Goal: Information Seeking & Learning: Learn about a topic

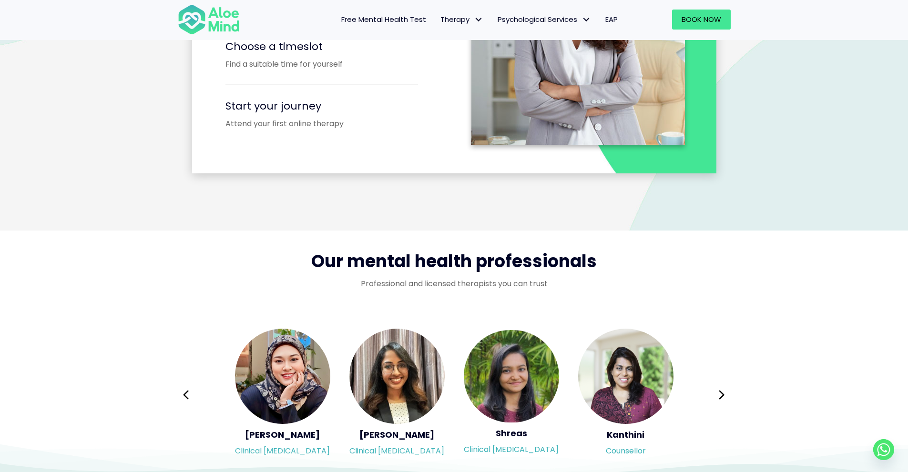
scroll to position [1525, 0]
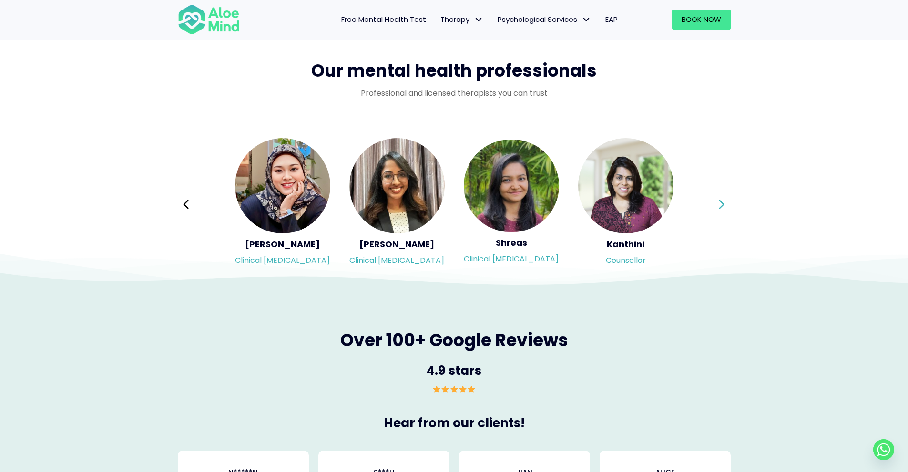
click at [719, 199] on icon at bounding box center [721, 204] width 7 height 18
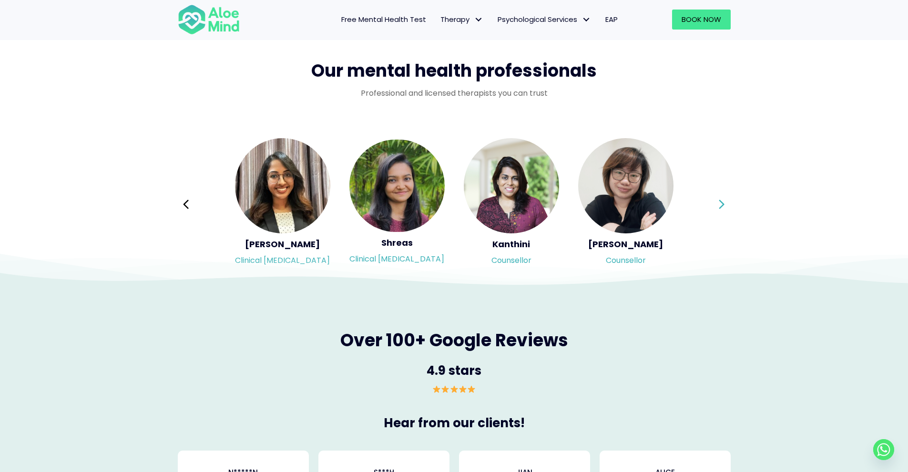
click at [719, 199] on div "Syndy Clinical psychologist Diveena Clinical psychologist Elynna Counsellor Eme…" at bounding box center [454, 204] width 553 height 134
click at [719, 199] on icon at bounding box center [721, 204] width 7 height 18
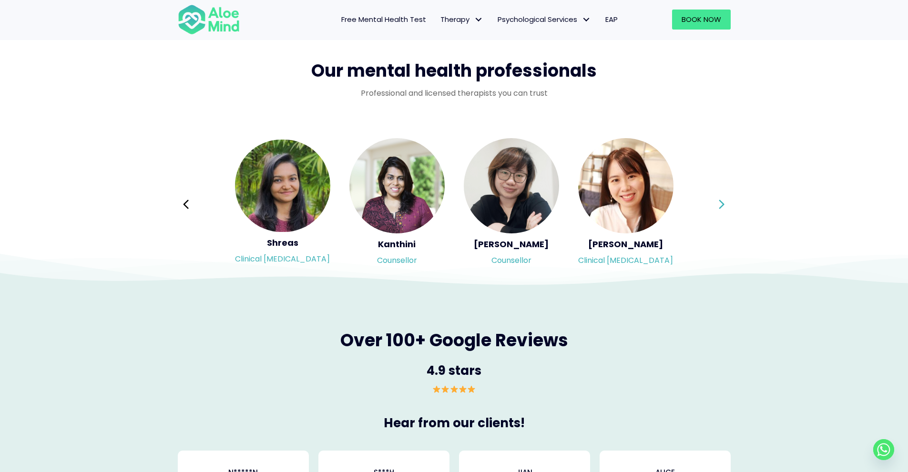
click at [719, 199] on icon at bounding box center [721, 204] width 7 height 18
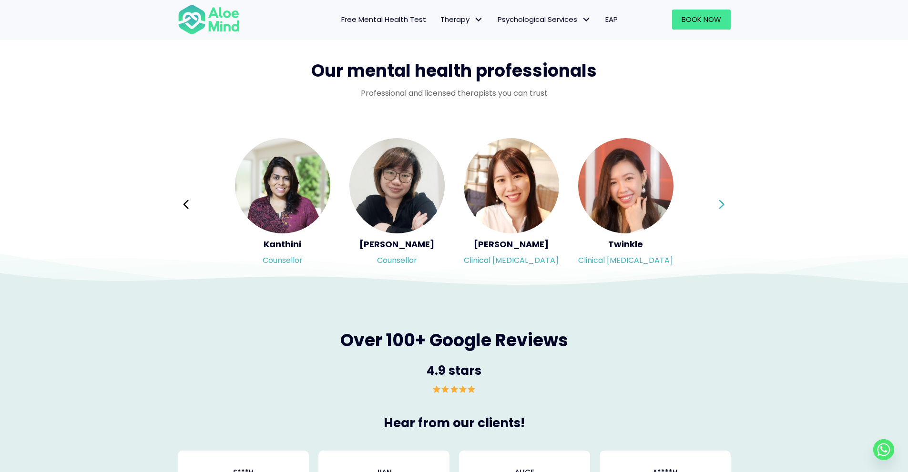
click at [719, 199] on icon at bounding box center [721, 204] width 7 height 18
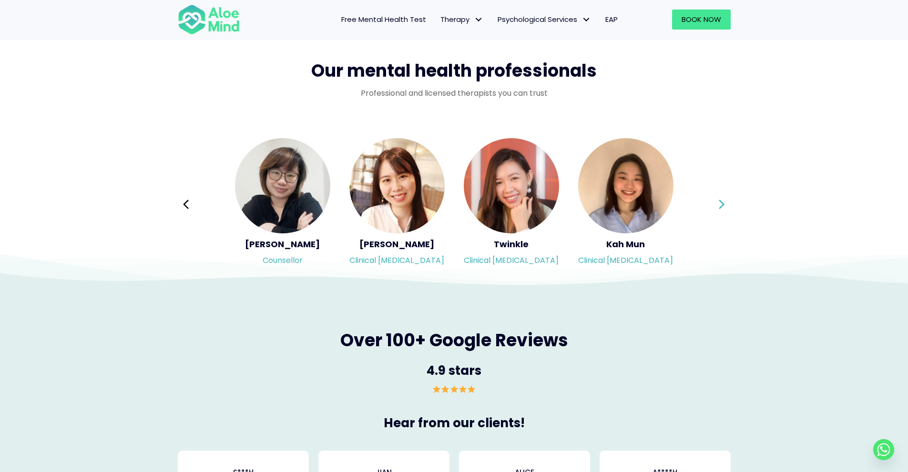
click at [719, 199] on icon at bounding box center [721, 204] width 7 height 18
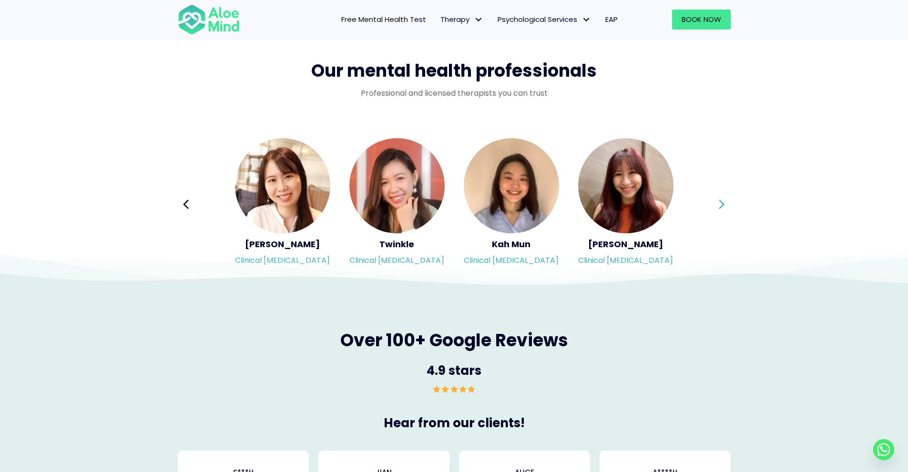
click at [719, 199] on icon at bounding box center [721, 204] width 7 height 18
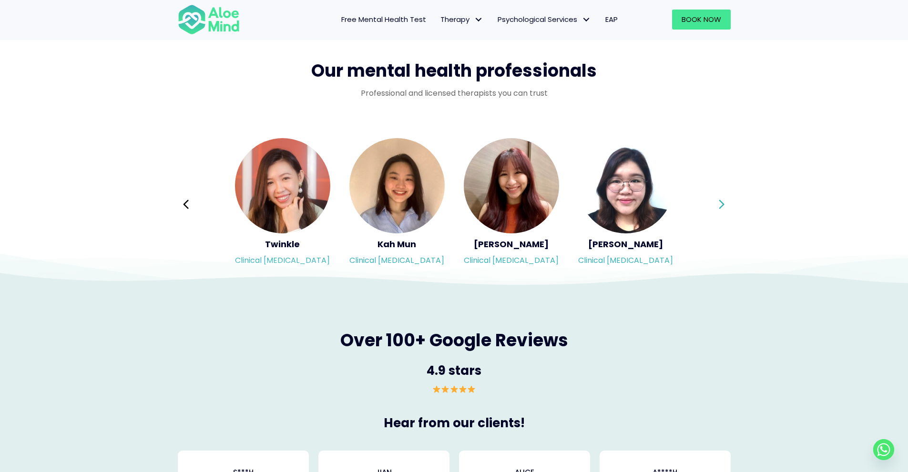
click at [719, 199] on icon at bounding box center [721, 204] width 7 height 18
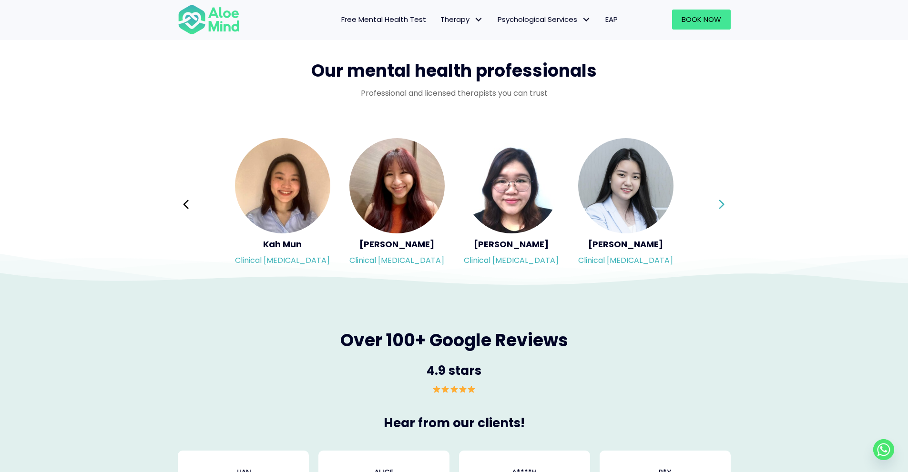
click at [719, 199] on icon at bounding box center [721, 204] width 7 height 18
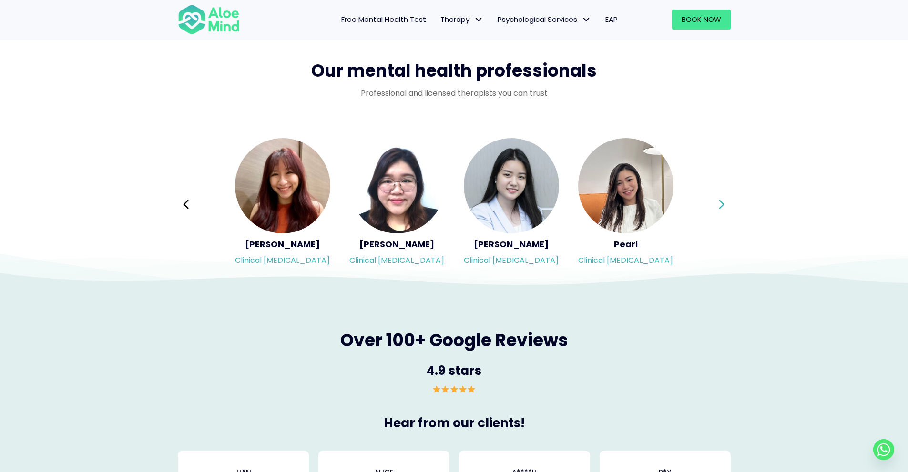
click at [719, 199] on icon at bounding box center [721, 204] width 7 height 18
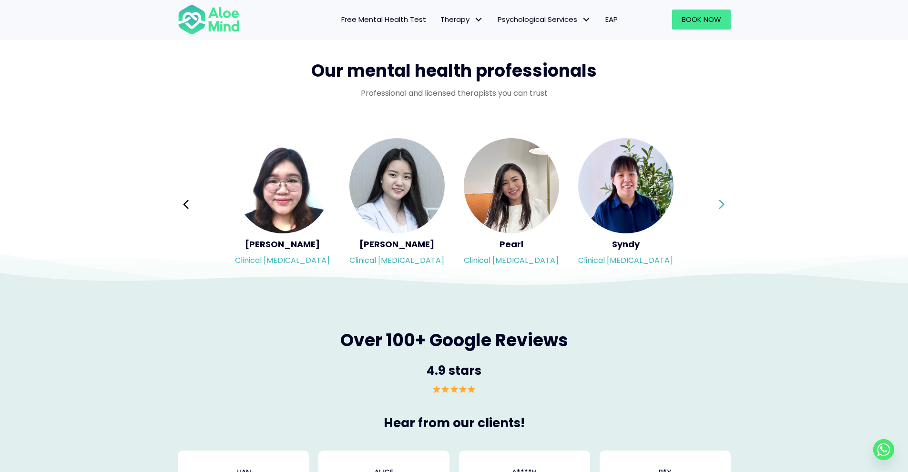
click at [719, 199] on icon at bounding box center [721, 204] width 7 height 18
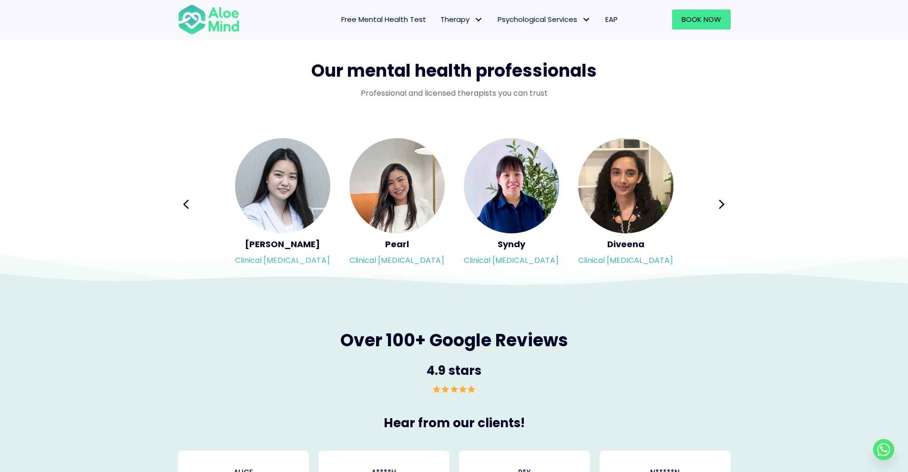
click at [406, 21] on span "Free Mental Health Test" at bounding box center [383, 19] width 85 height 10
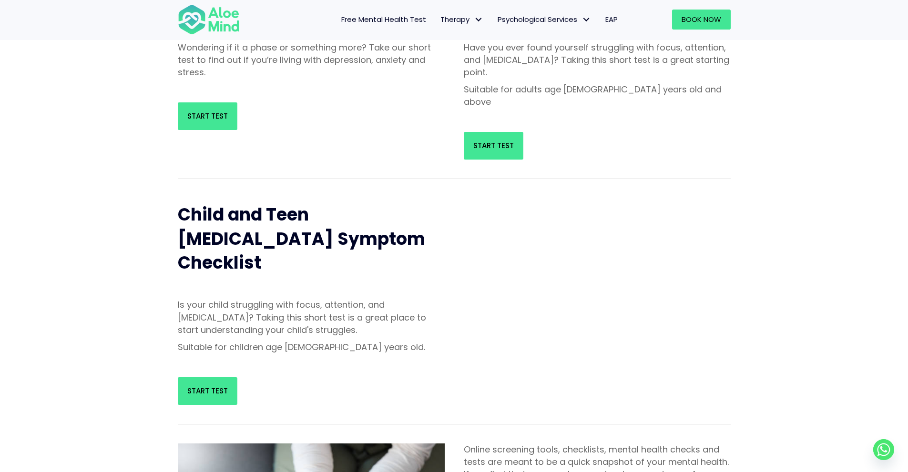
scroll to position [191, 0]
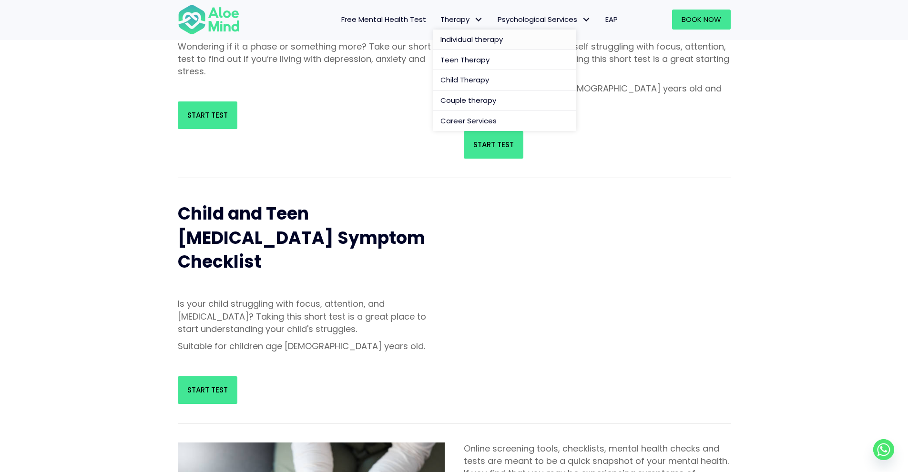
click at [476, 44] on span "Individual therapy" at bounding box center [471, 39] width 62 height 10
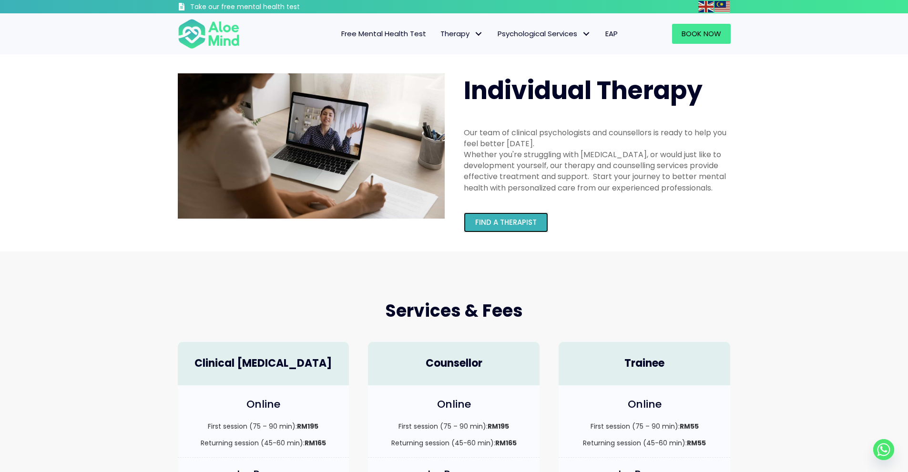
drag, startPoint x: 489, startPoint y: 221, endPoint x: 478, endPoint y: 220, distance: 10.6
click at [488, 221] on span "Find a therapist" at bounding box center [505, 222] width 61 height 10
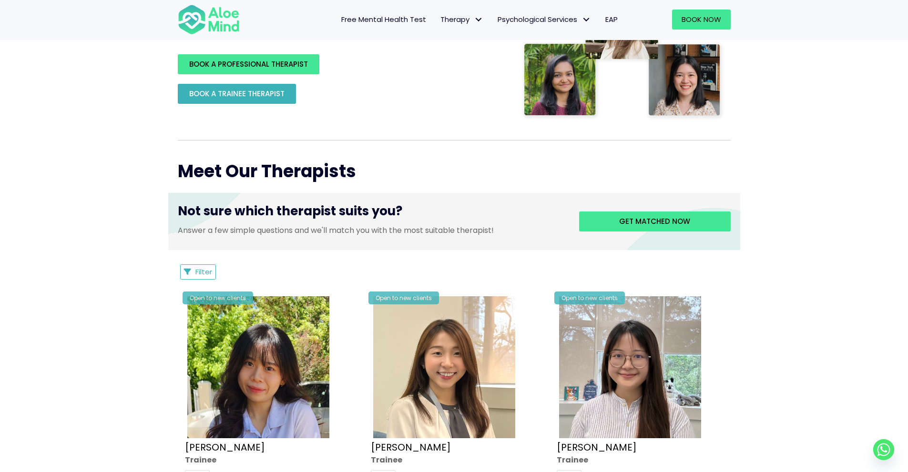
scroll to position [238, 0]
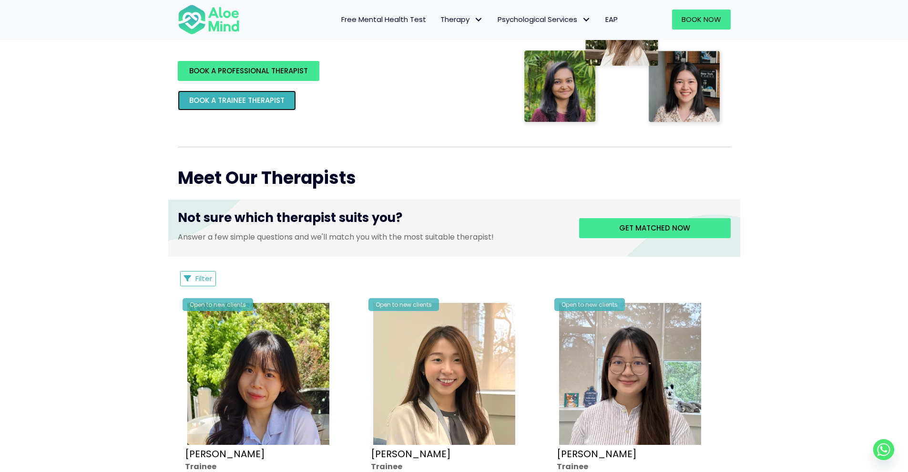
click at [235, 105] on span "BOOK A TRAINEE THERAPIST" at bounding box center [236, 100] width 95 height 10
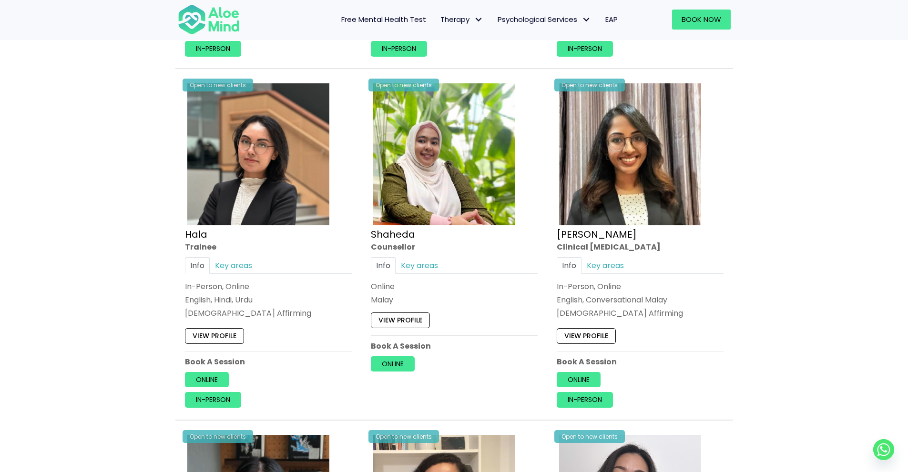
scroll to position [810, 0]
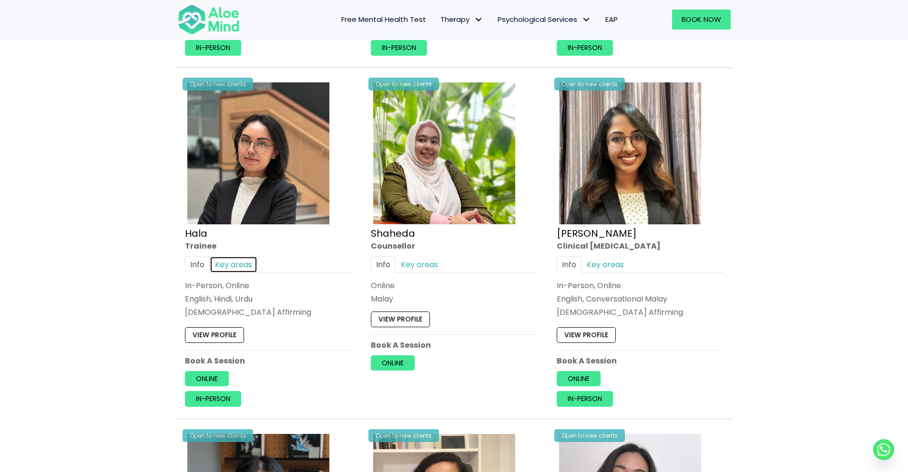
click at [217, 264] on link "Key areas" at bounding box center [234, 264] width 48 height 17
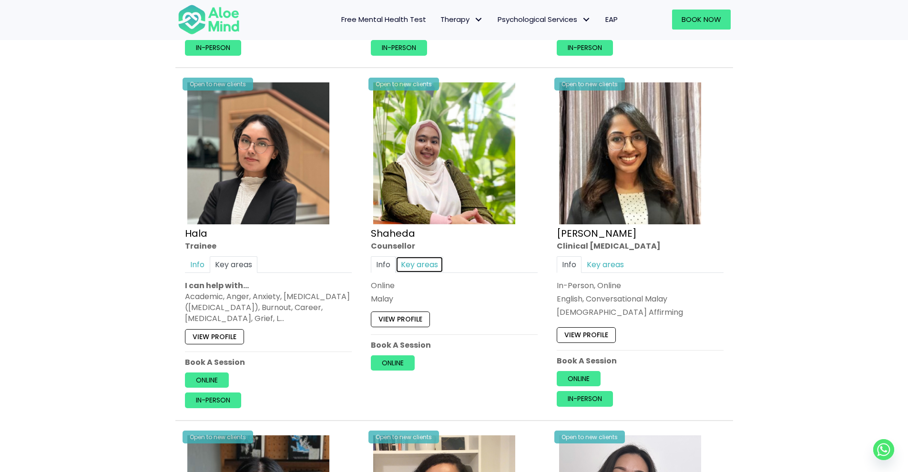
click at [420, 265] on link "Key areas" at bounding box center [419, 264] width 48 height 17
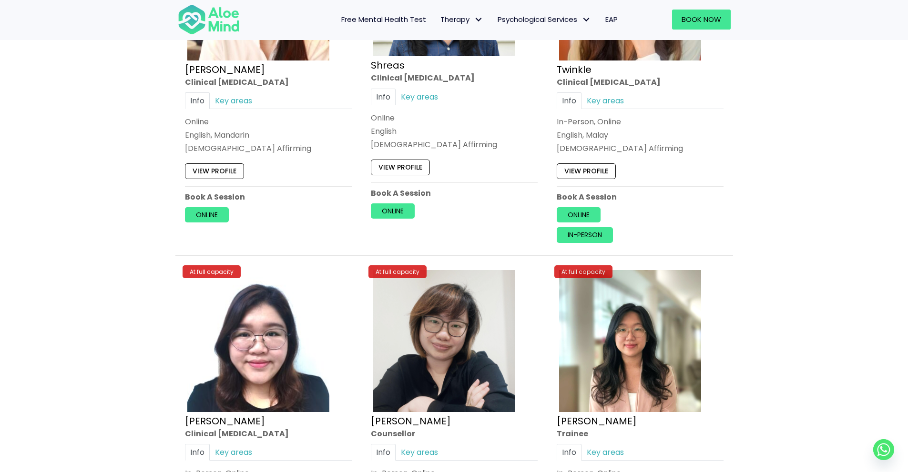
scroll to position [3907, 0]
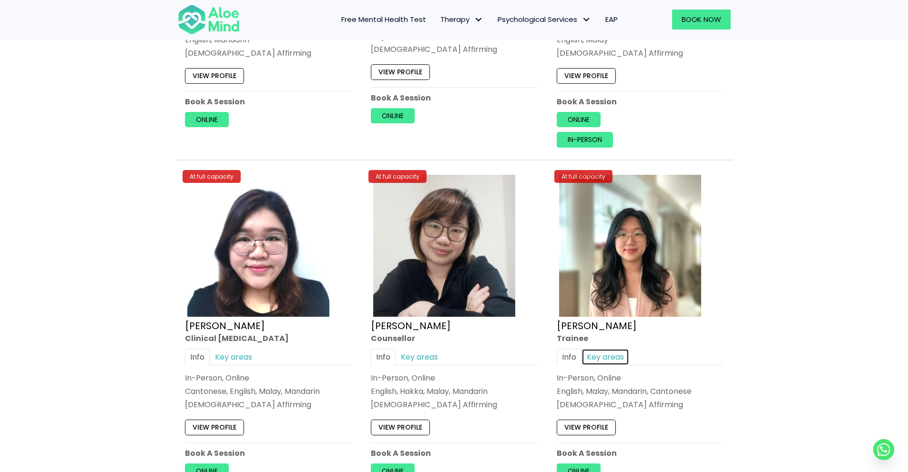
click at [620, 352] on link "Key areas" at bounding box center [605, 356] width 48 height 17
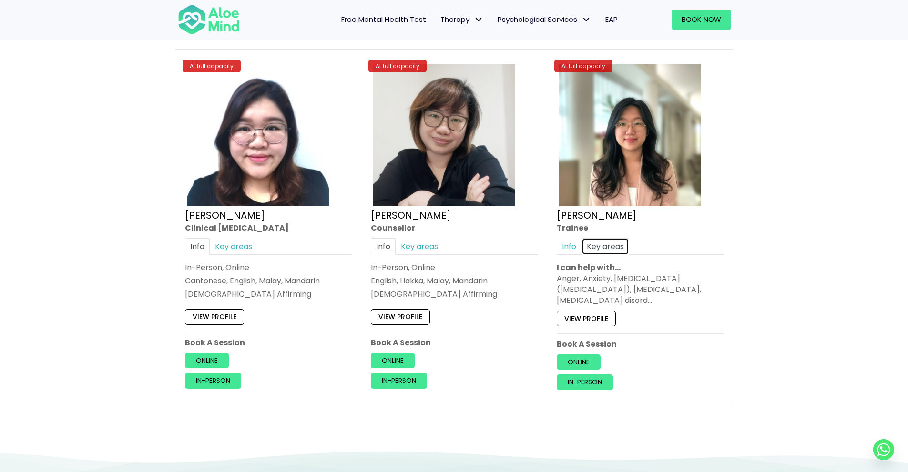
scroll to position [4050, 0]
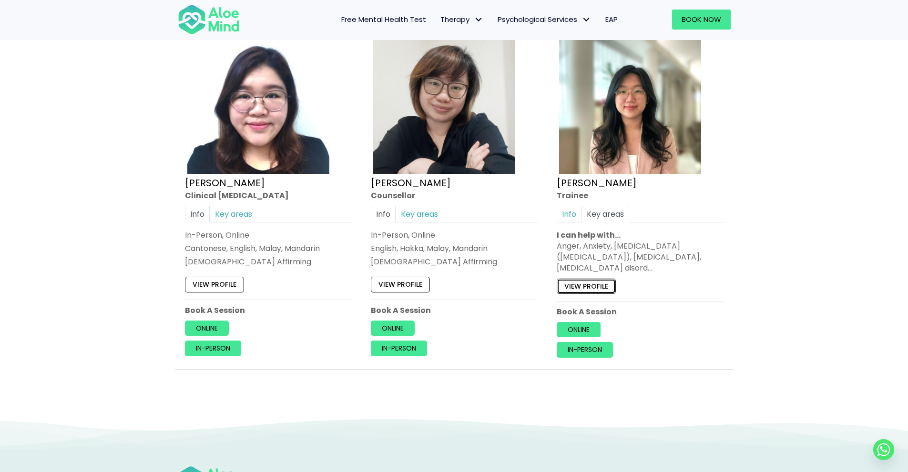
click at [587, 289] on link "View profile" at bounding box center [586, 285] width 59 height 15
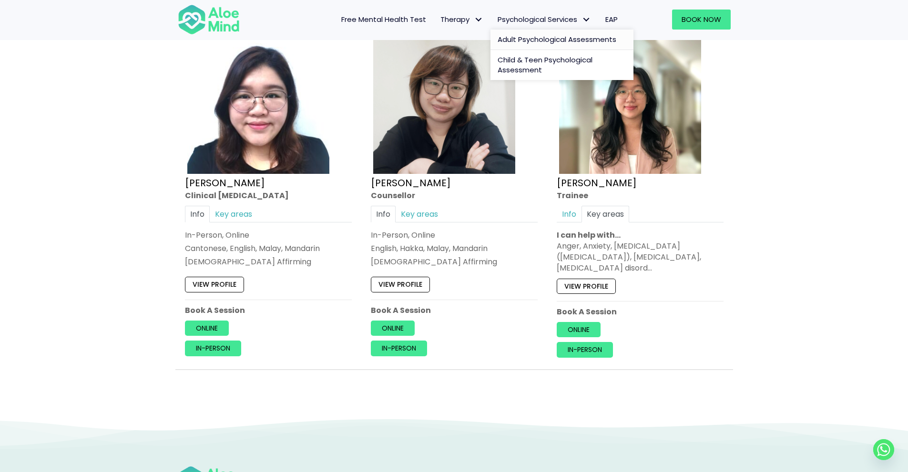
click at [523, 41] on span "Adult Psychological Assessments" at bounding box center [556, 39] width 119 height 10
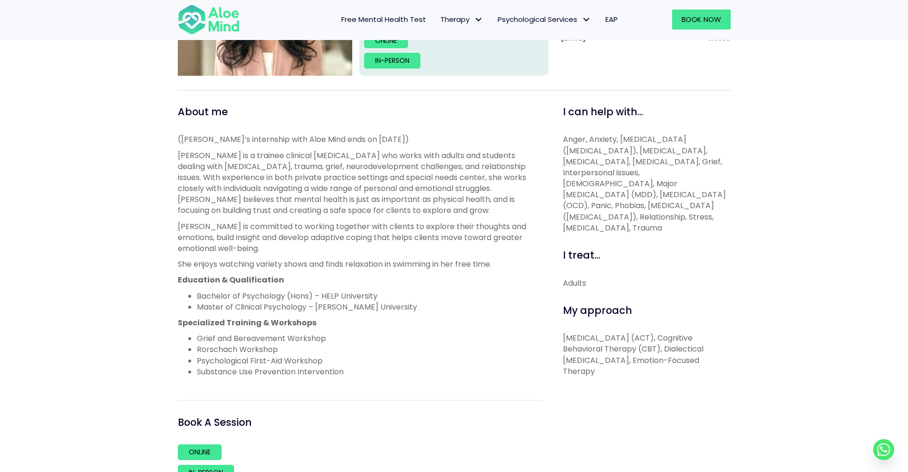
scroll to position [286, 0]
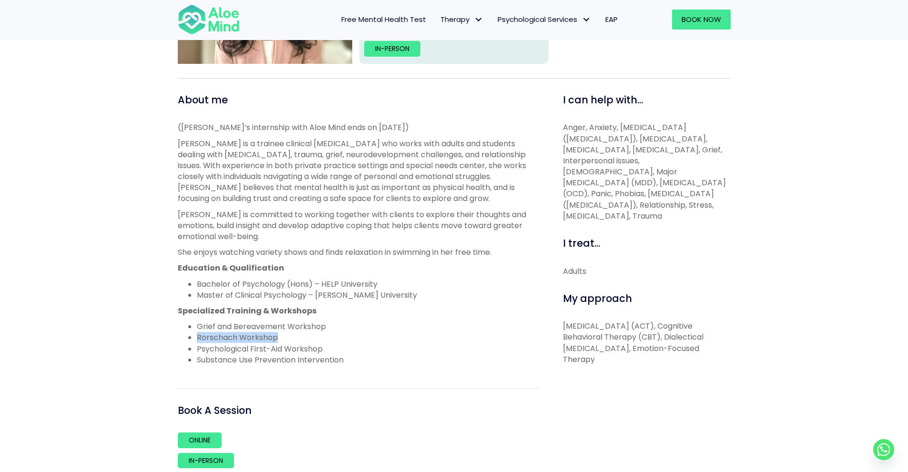
drag, startPoint x: 196, startPoint y: 341, endPoint x: 281, endPoint y: 335, distance: 85.5
click at [281, 335] on ul "Grief and Bereavement Workshop Rorschach Workshop Psychological First-Aid Works…" at bounding box center [360, 343] width 364 height 44
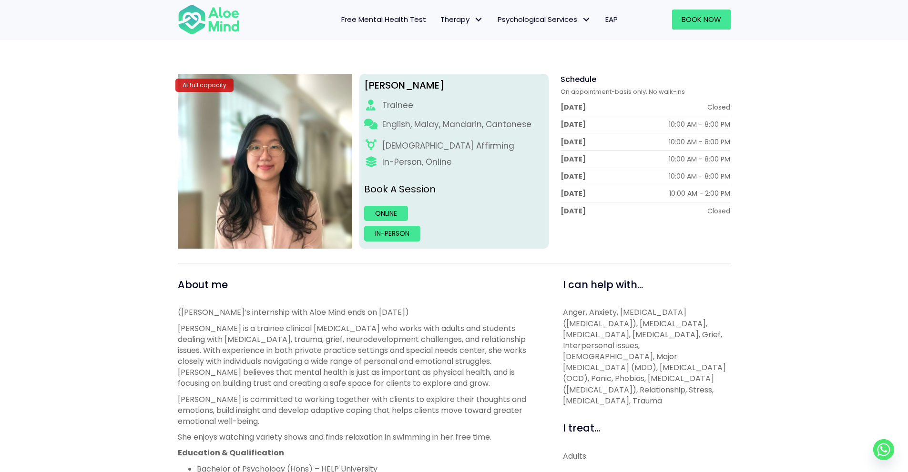
scroll to position [95, 0]
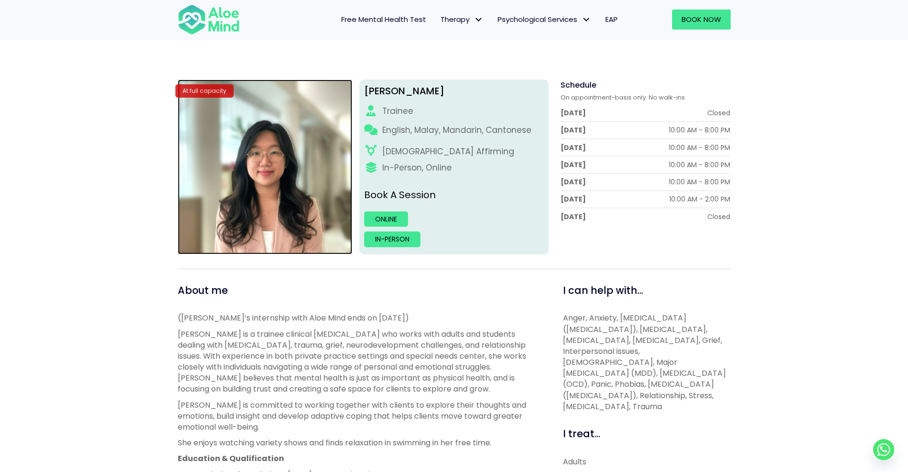
click at [293, 145] on img at bounding box center [265, 167] width 175 height 175
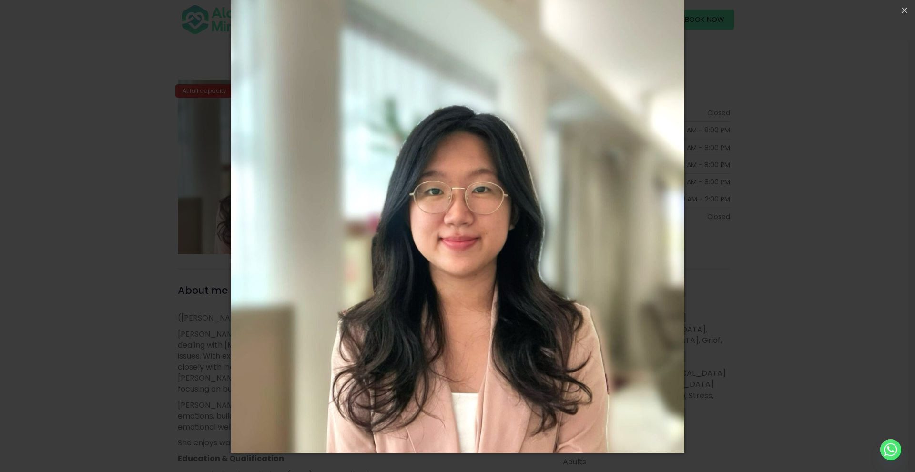
click at [193, 161] on div "Loading..." at bounding box center [457, 236] width 915 height 472
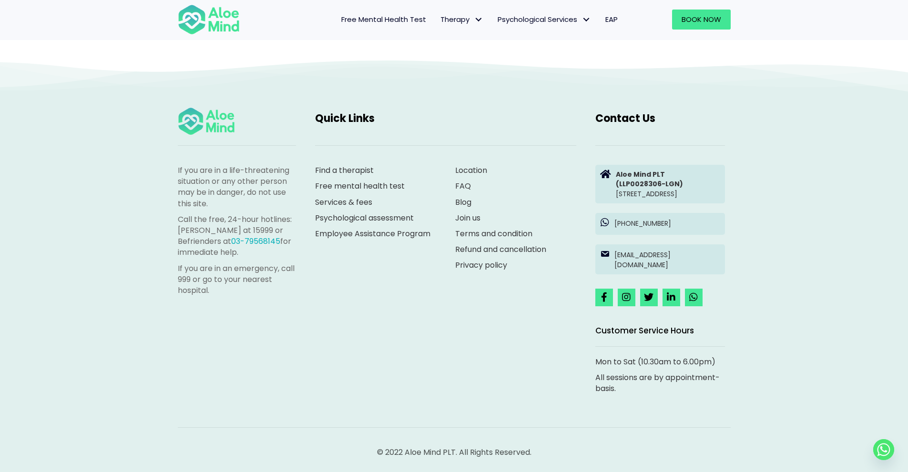
scroll to position [792, 0]
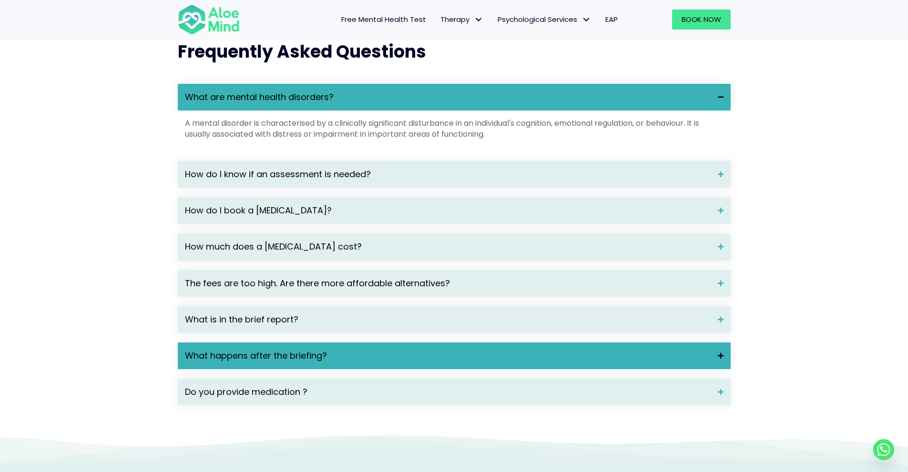
scroll to position [1239, 0]
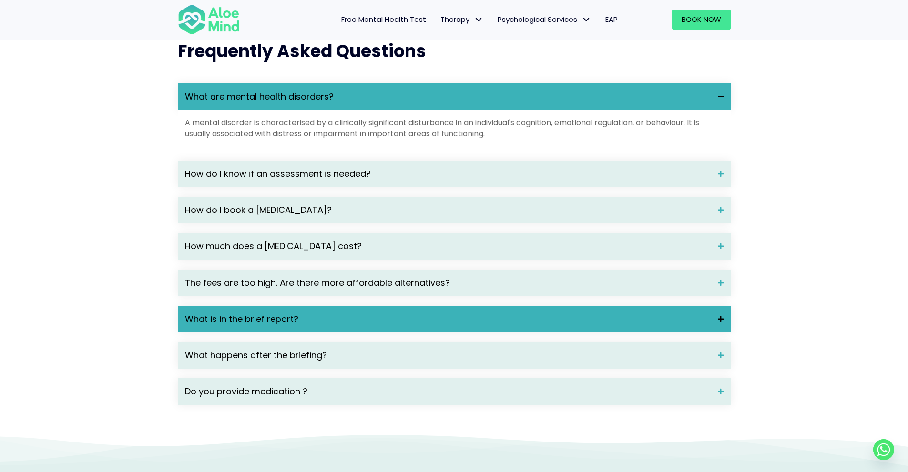
click at [384, 325] on span "What is in the brief report?" at bounding box center [448, 319] width 526 height 12
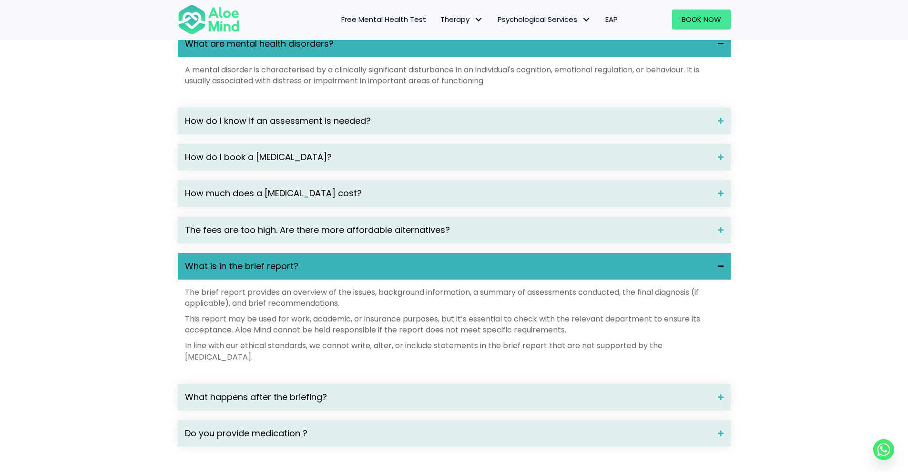
scroll to position [1334, 0]
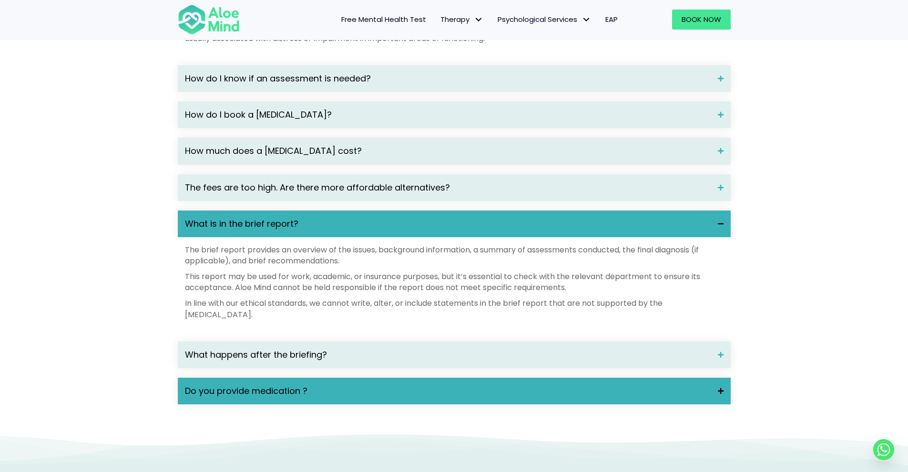
click at [352, 397] on span "Do you provide medication ?" at bounding box center [448, 391] width 526 height 12
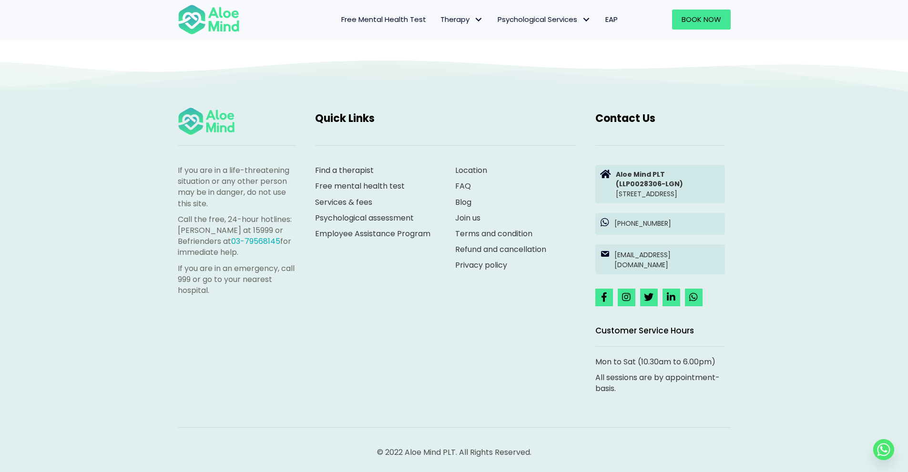
scroll to position [1775, 0]
click at [633, 170] on strong "Aloe Mind PLT" at bounding box center [640, 175] width 49 height 10
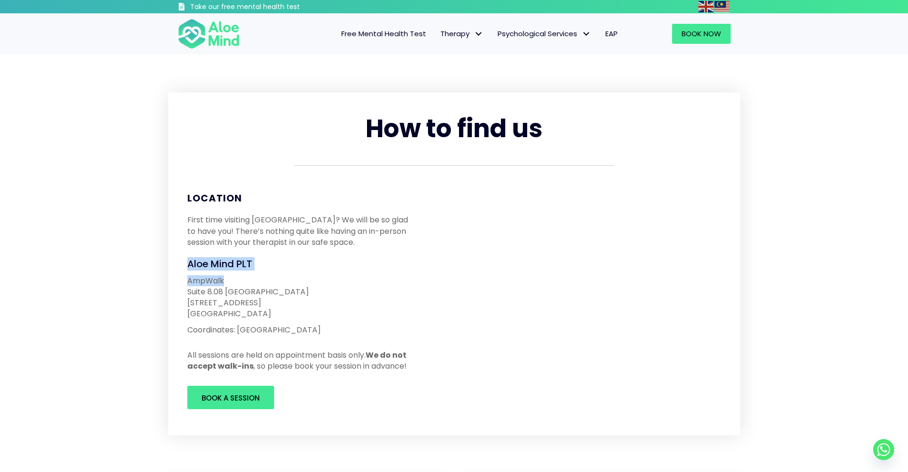
drag, startPoint x: 211, startPoint y: 263, endPoint x: 247, endPoint y: 279, distance: 39.9
click at [250, 281] on div "Location First time visiting [GEOGRAPHIC_DATA]? We will be so glad to have you!…" at bounding box center [301, 305] width 246 height 241
